Goal: Check status: Check status

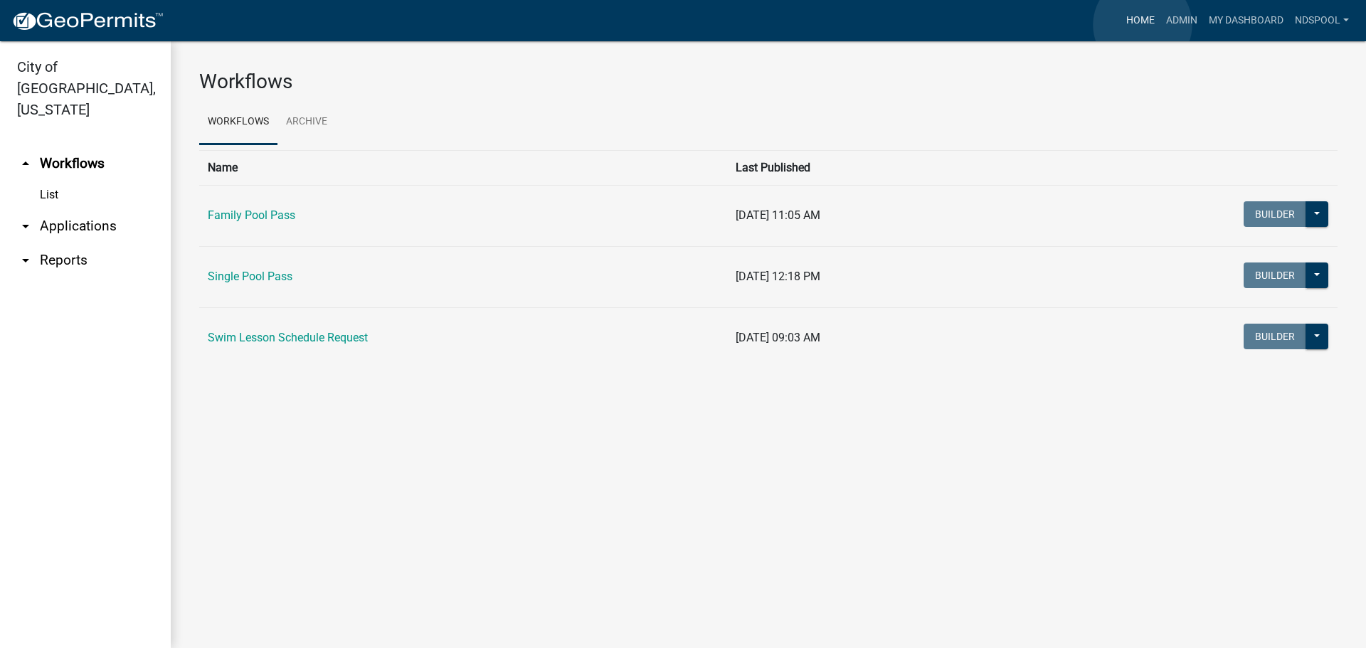
click at [1142, 23] on link "Home" at bounding box center [1140, 20] width 40 height 27
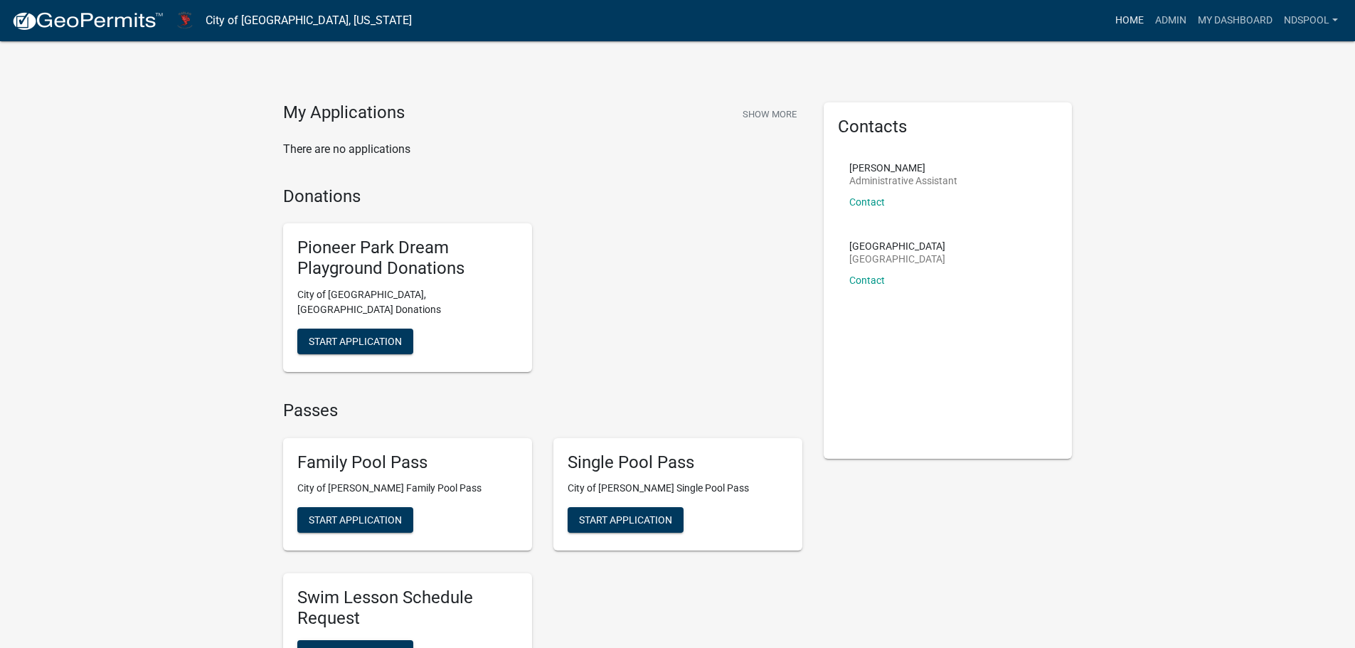
click at [1127, 14] on link "Home" at bounding box center [1130, 20] width 40 height 27
click at [1164, 21] on link "Admin" at bounding box center [1171, 20] width 43 height 27
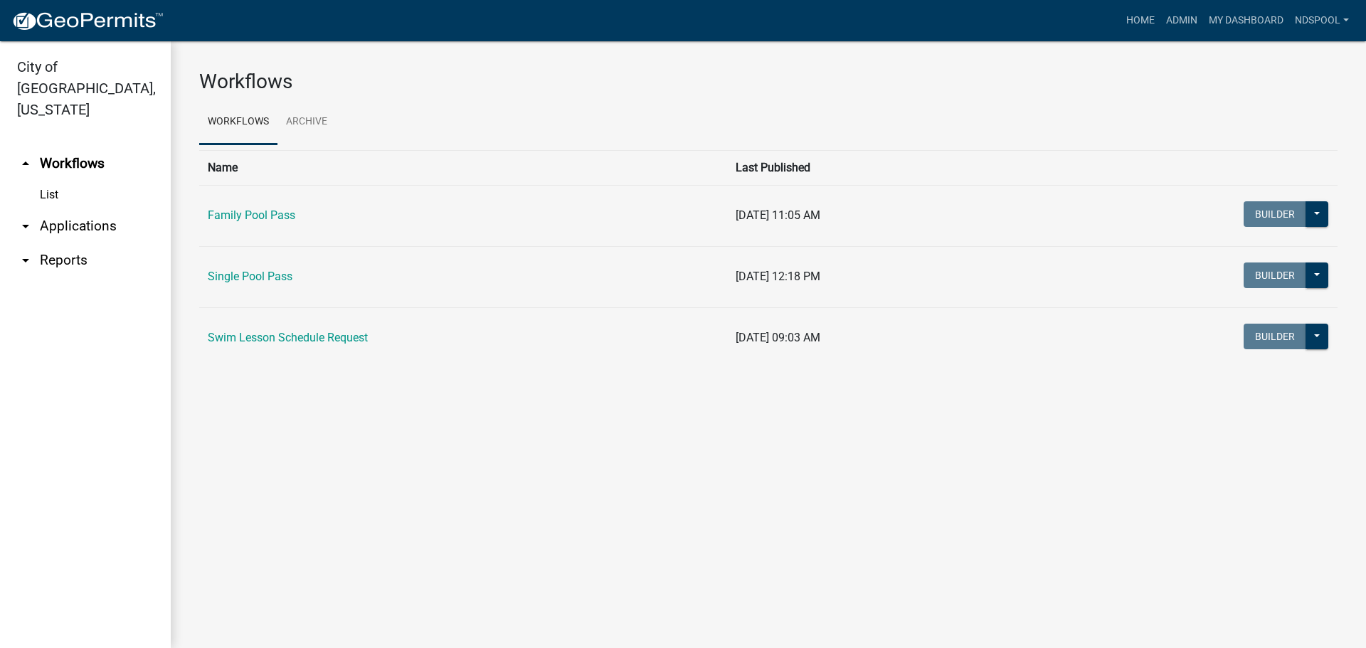
click at [97, 209] on link "arrow_drop_down Applications" at bounding box center [85, 226] width 171 height 34
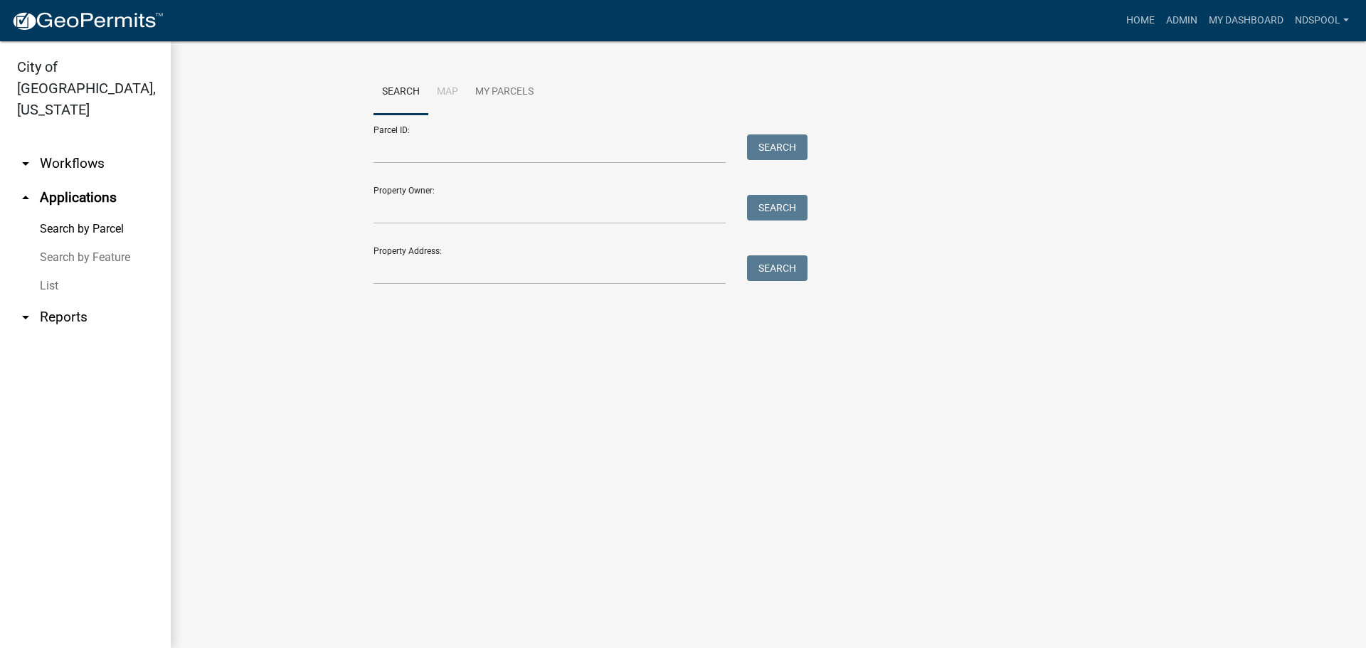
click at [52, 272] on link "List" at bounding box center [85, 286] width 171 height 28
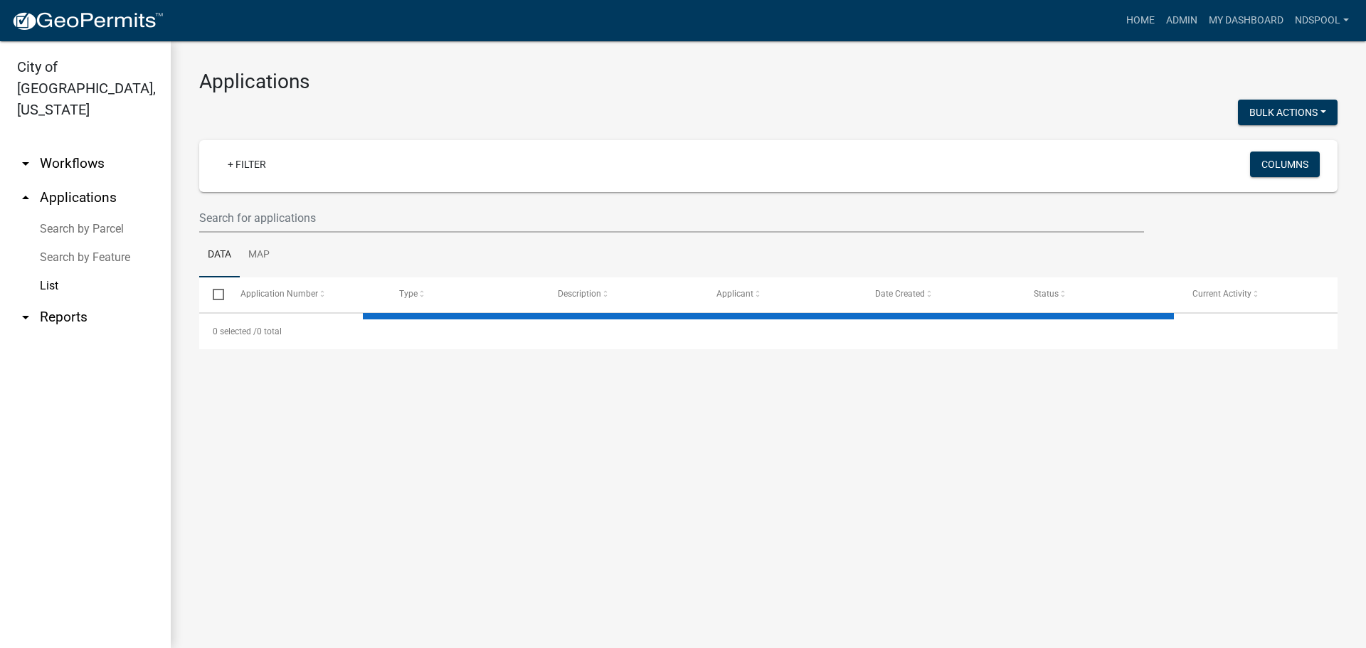
select select "2: 50"
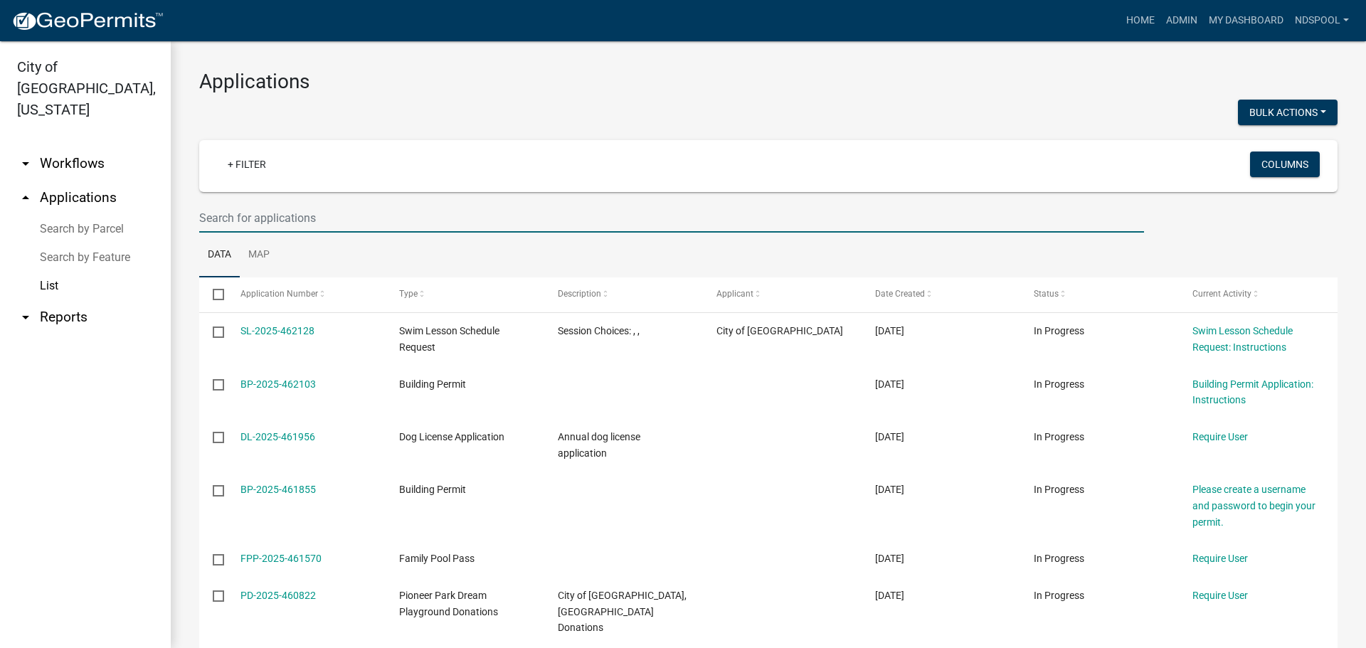
click at [304, 214] on input "text" at bounding box center [671, 217] width 945 height 29
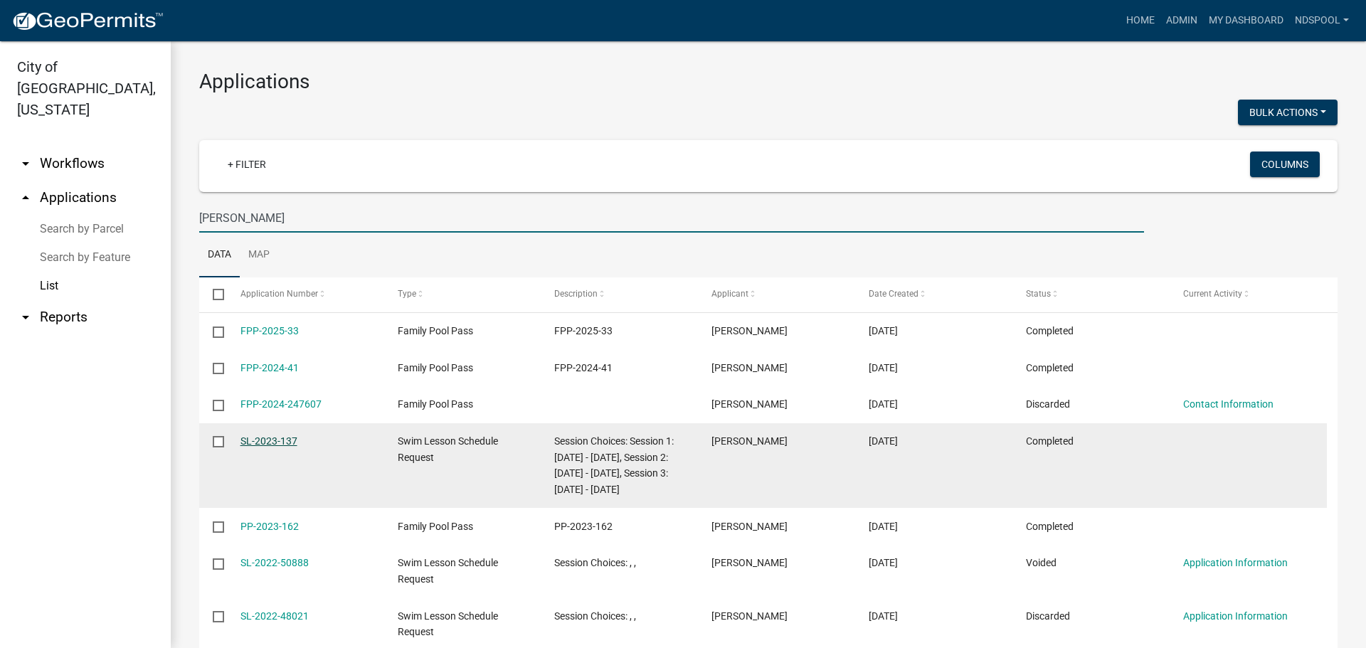
type input "[PERSON_NAME]"
click at [262, 441] on link "SL-2023-137" at bounding box center [268, 440] width 57 height 11
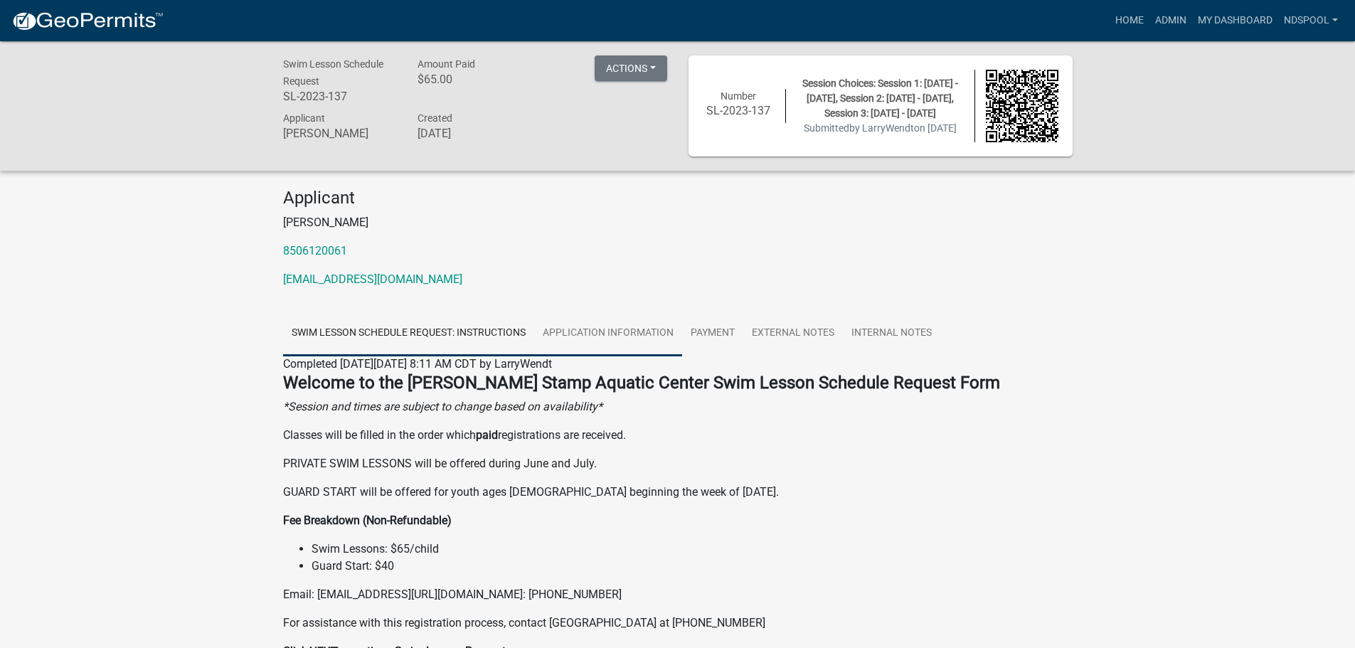
click at [640, 335] on link "Application Information" at bounding box center [608, 334] width 148 height 46
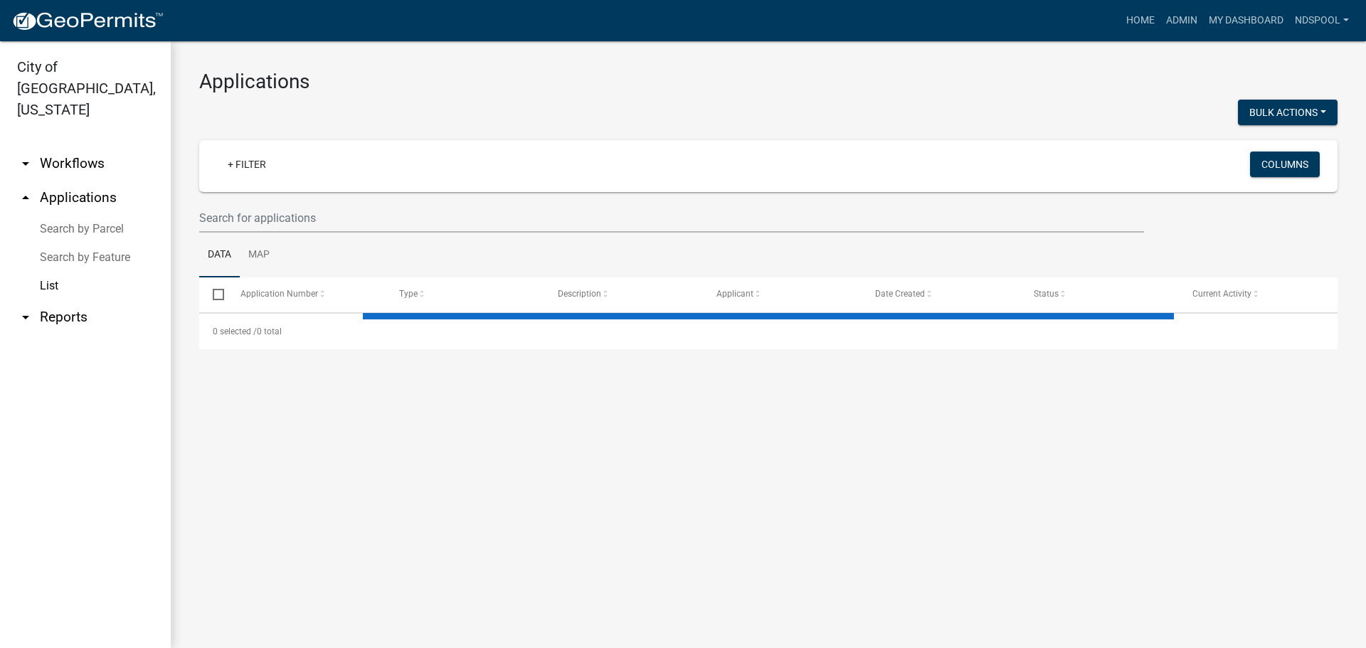
select select "2: 50"
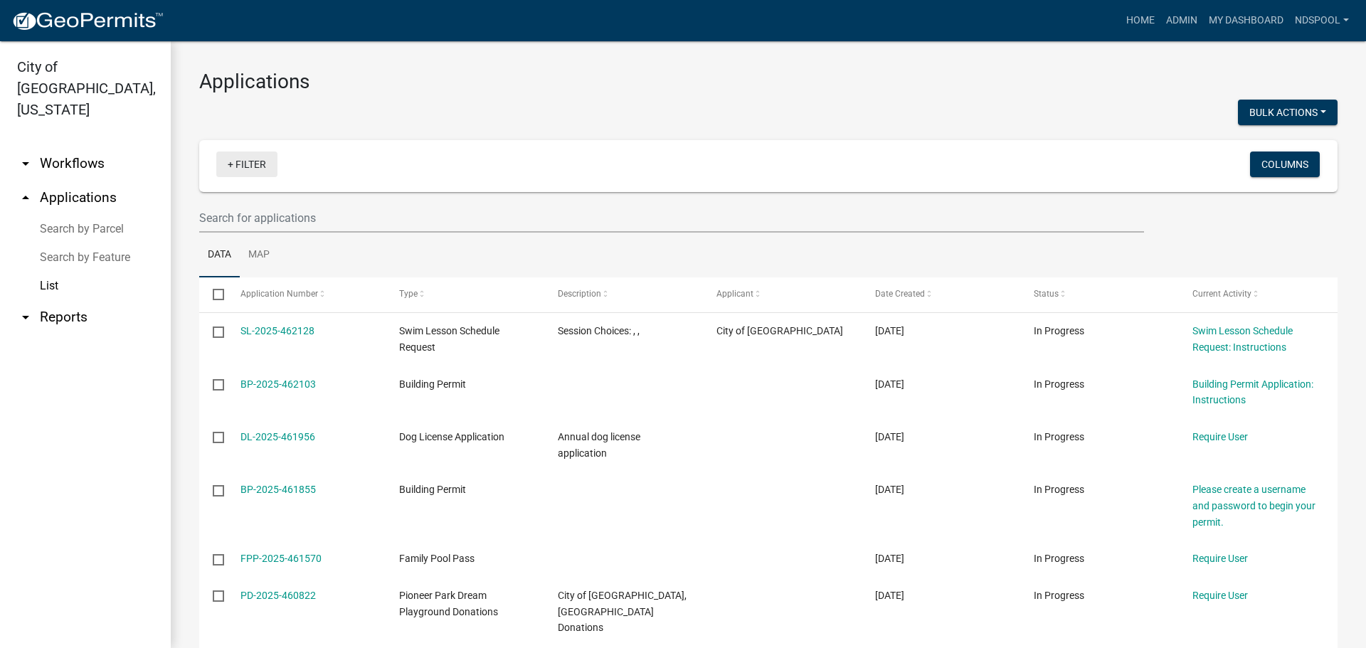
click at [270, 153] on link "+ Filter" at bounding box center [246, 165] width 61 height 26
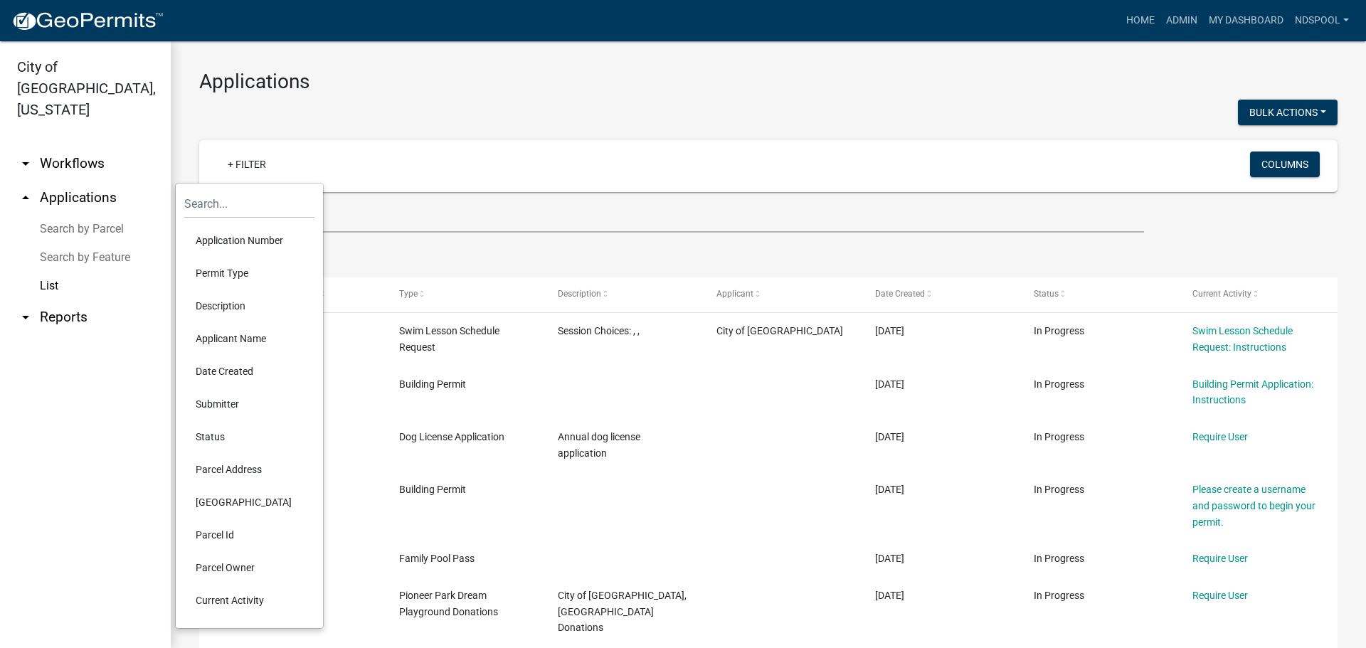
click at [238, 266] on li "Permit Type" at bounding box center [249, 273] width 130 height 33
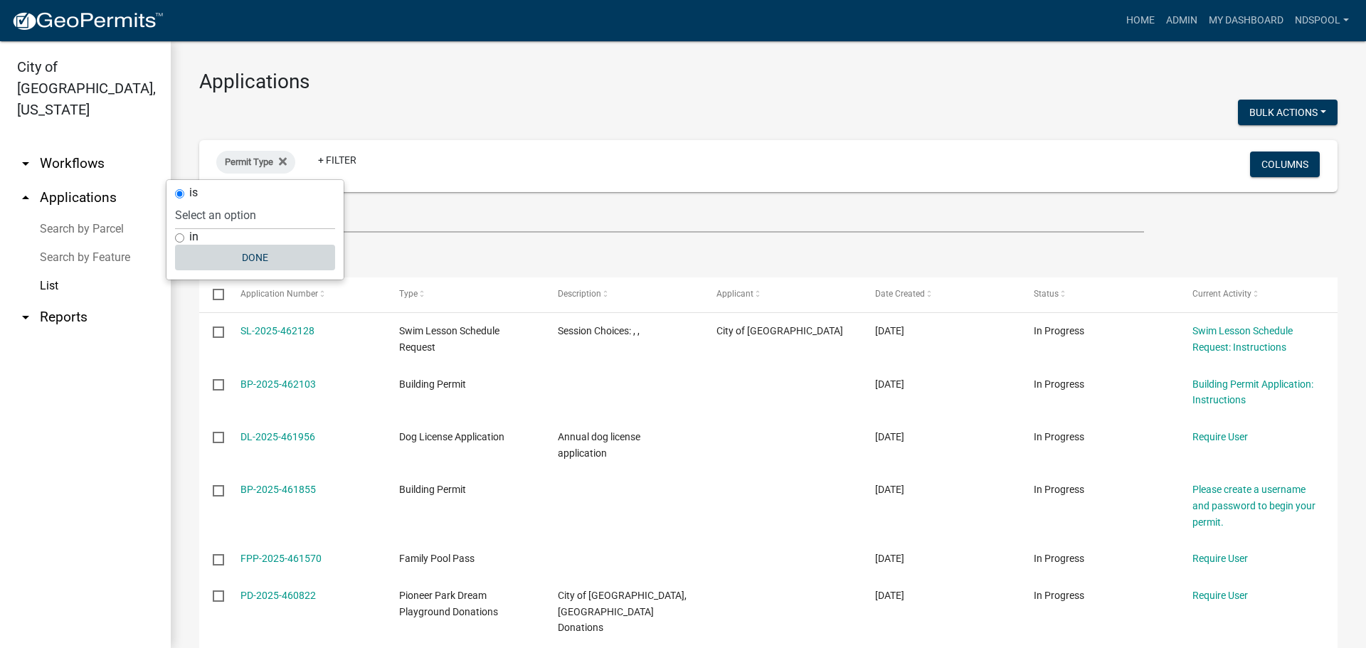
click at [244, 245] on button "Done" at bounding box center [255, 258] width 160 height 26
click at [262, 159] on span "Permit Type" at bounding box center [249, 161] width 48 height 11
click at [262, 202] on select "Select an option Family Pool Pass Single Pool Pass Swim Lesson Schedule Request" at bounding box center [255, 215] width 160 height 29
select select "726510ec-9b4d-48e7-a1c6-76d5ea042773"
click at [247, 201] on select "Select an option Family Pool Pass Single Pool Pass Swim Lesson Schedule Request" at bounding box center [255, 215] width 160 height 29
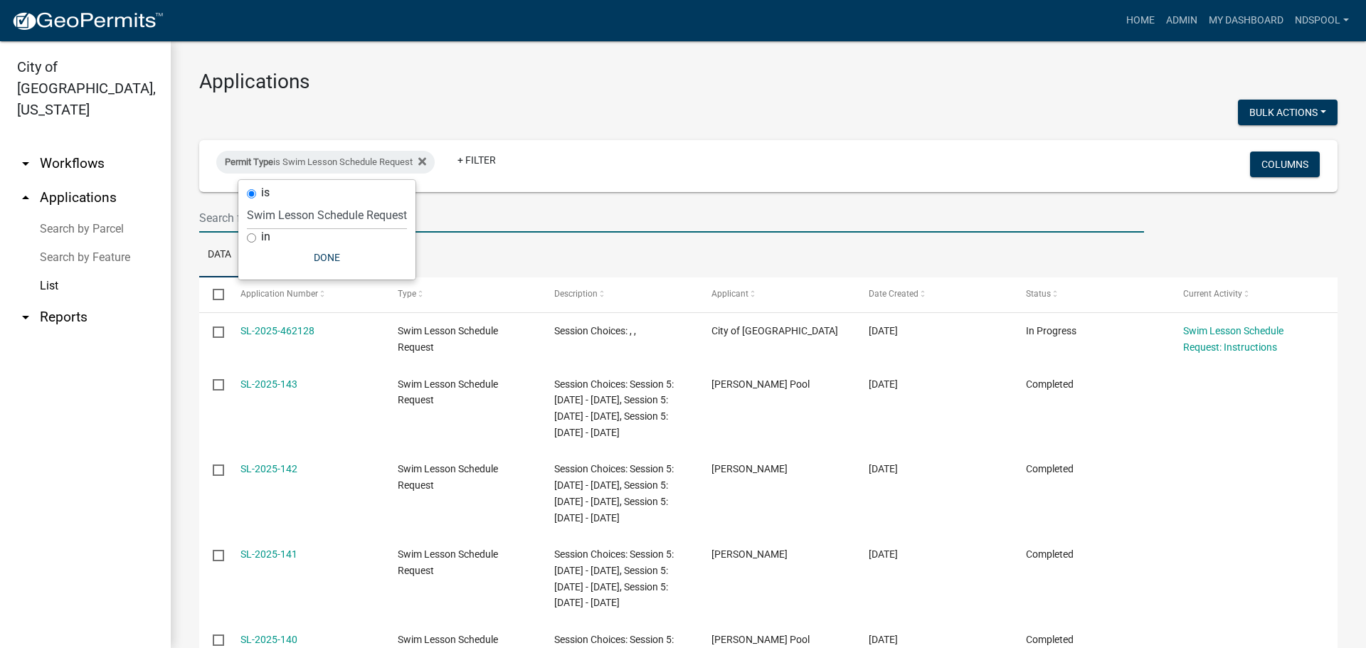
click at [208, 211] on input "text" at bounding box center [671, 217] width 945 height 29
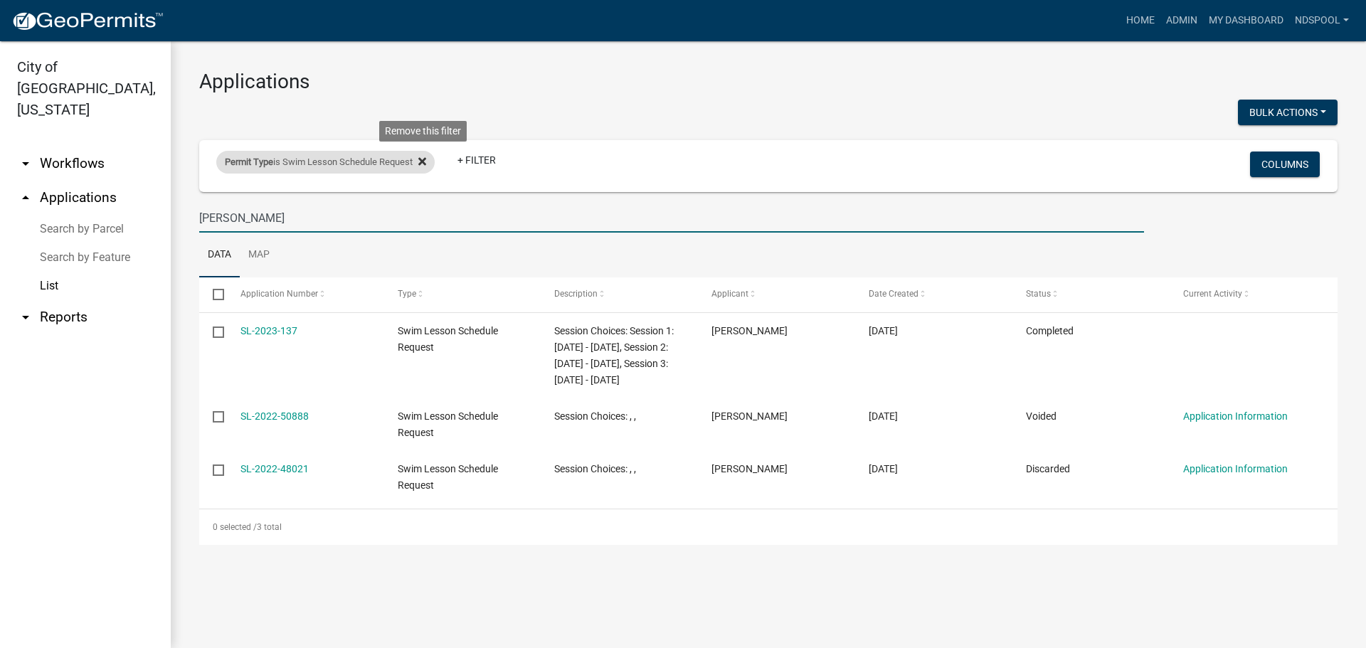
click at [425, 159] on icon at bounding box center [422, 161] width 8 height 11
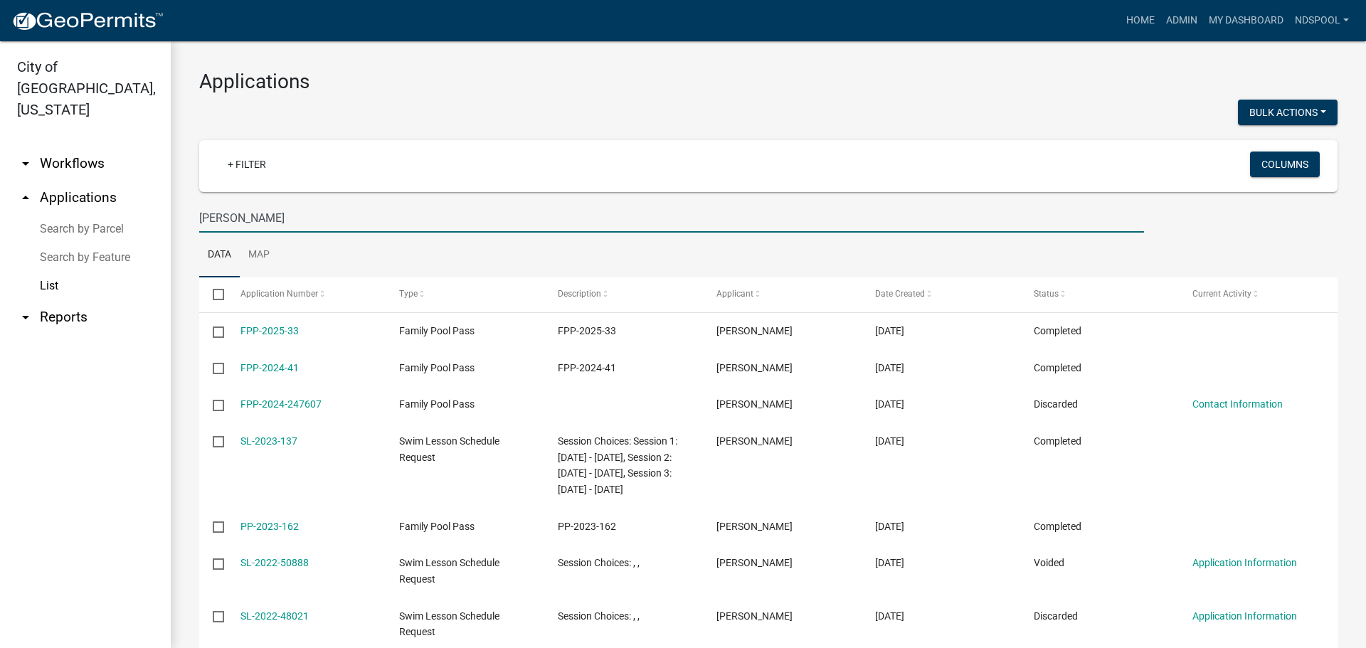
click at [253, 214] on input "[PERSON_NAME]" at bounding box center [671, 217] width 945 height 29
type input "W"
type input "[PERSON_NAME]"
select select "2: 50"
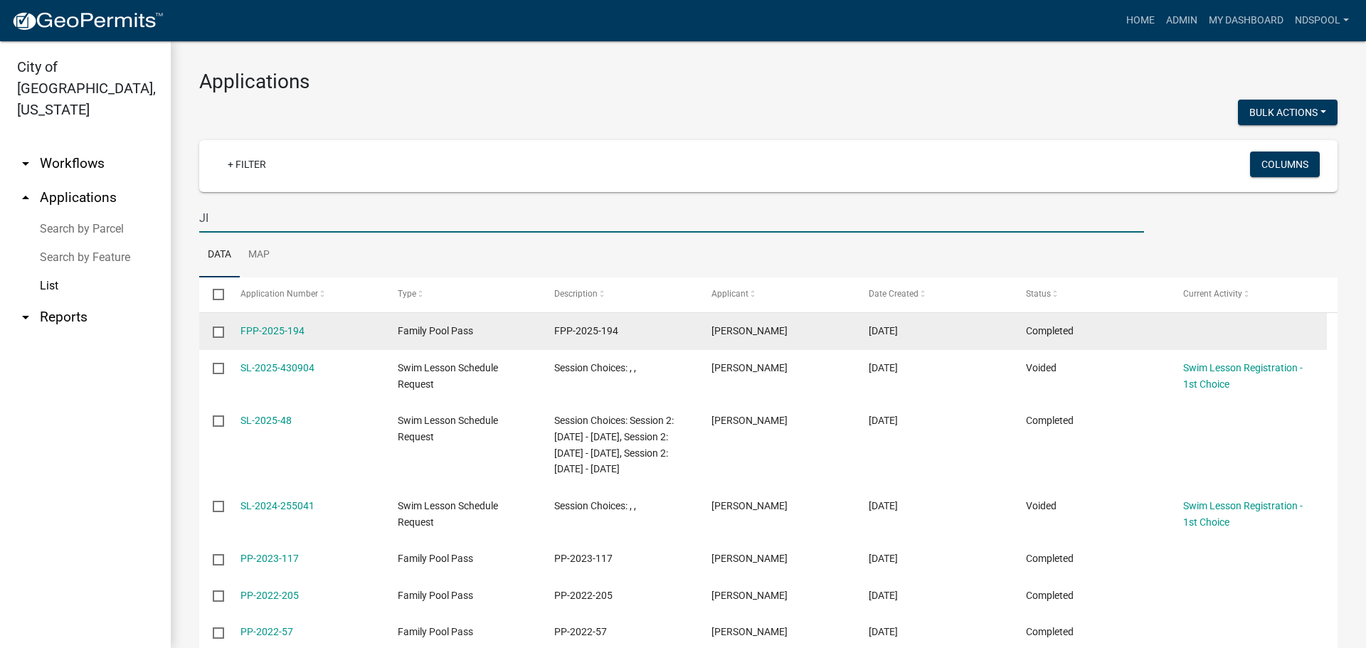
type input "J"
